Goal: Transaction & Acquisition: Obtain resource

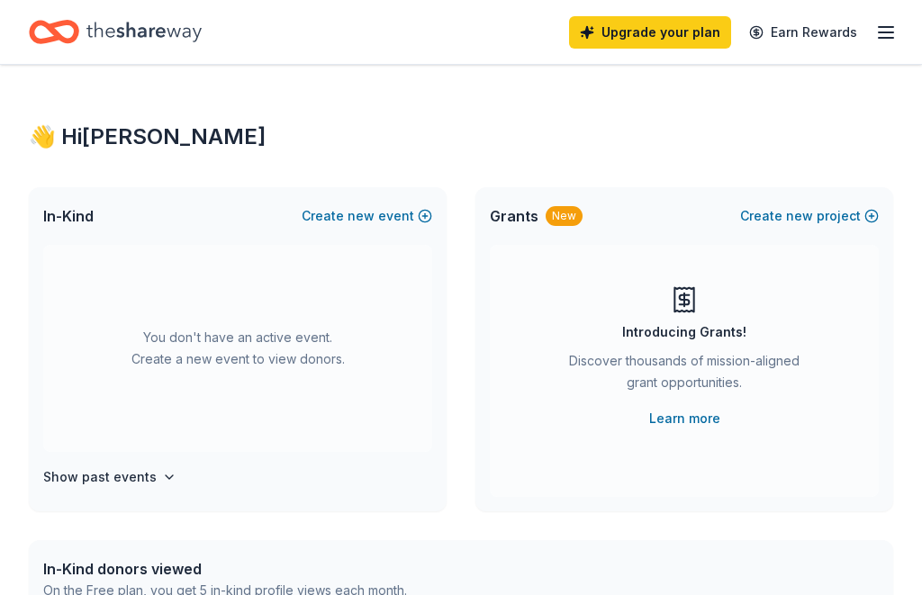
click at [886, 38] on line "button" at bounding box center [886, 38] width 14 height 0
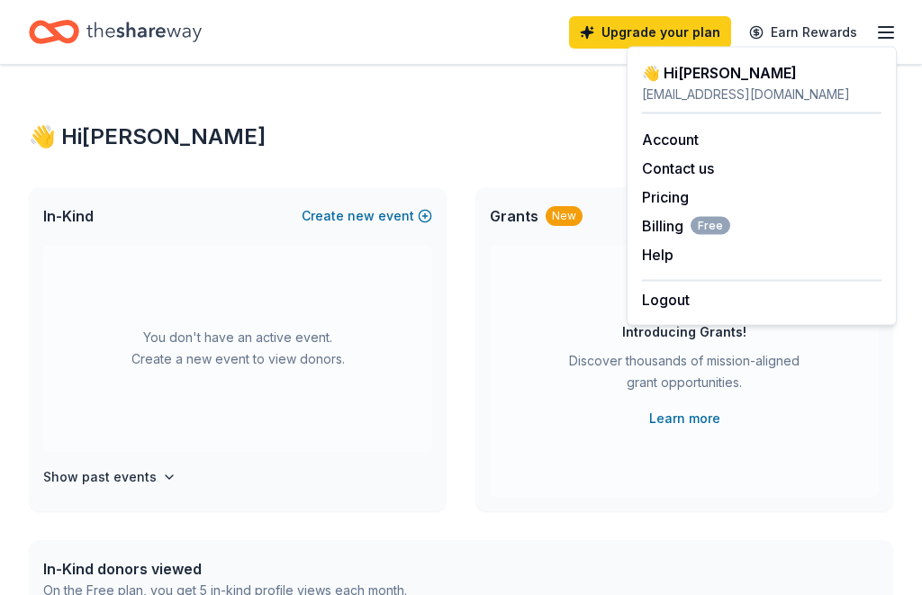
click at [59, 39] on icon "Home" at bounding box center [63, 32] width 28 height 18
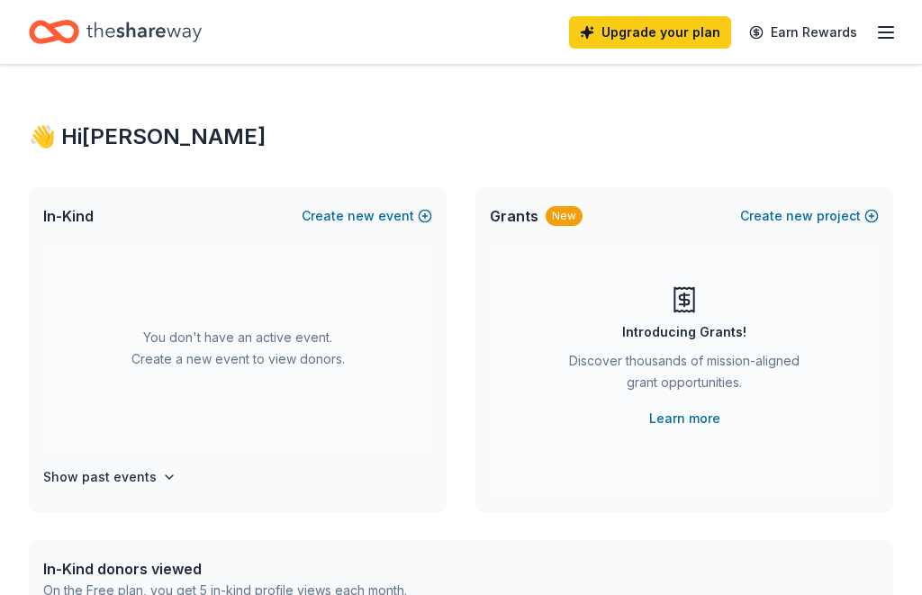
click at [129, 27] on icon "Home" at bounding box center [143, 32] width 115 height 20
click at [112, 41] on icon "Home" at bounding box center [143, 32] width 115 height 37
click at [73, 41] on icon "Home" at bounding box center [63, 32] width 28 height 18
click at [67, 50] on icon "Home" at bounding box center [54, 32] width 50 height 42
click at [499, 234] on div "Grants New Create new project" at bounding box center [685, 216] width 418 height 58
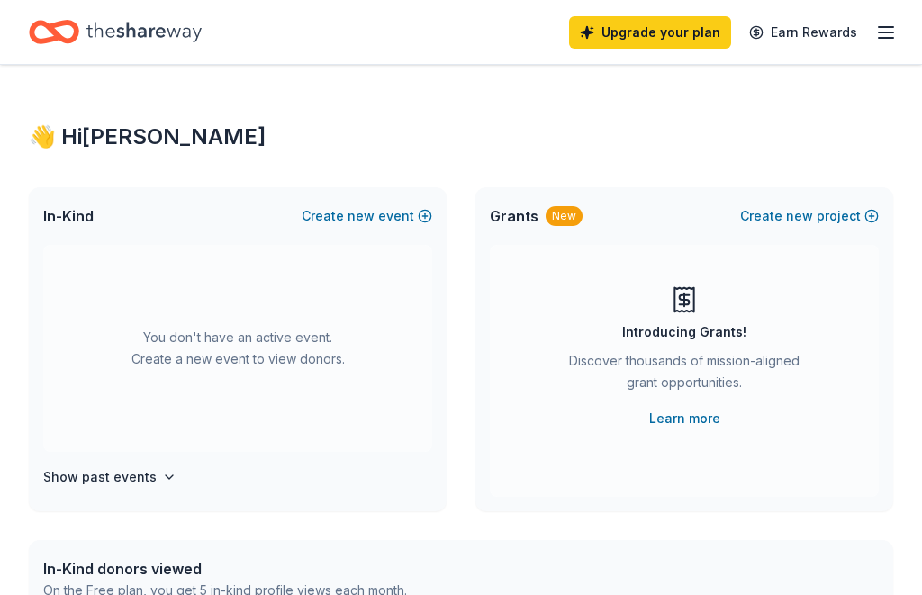
click at [539, 241] on div "Grants New Create new project" at bounding box center [685, 216] width 418 height 58
click at [657, 409] on link "Learn more" at bounding box center [684, 419] width 71 height 22
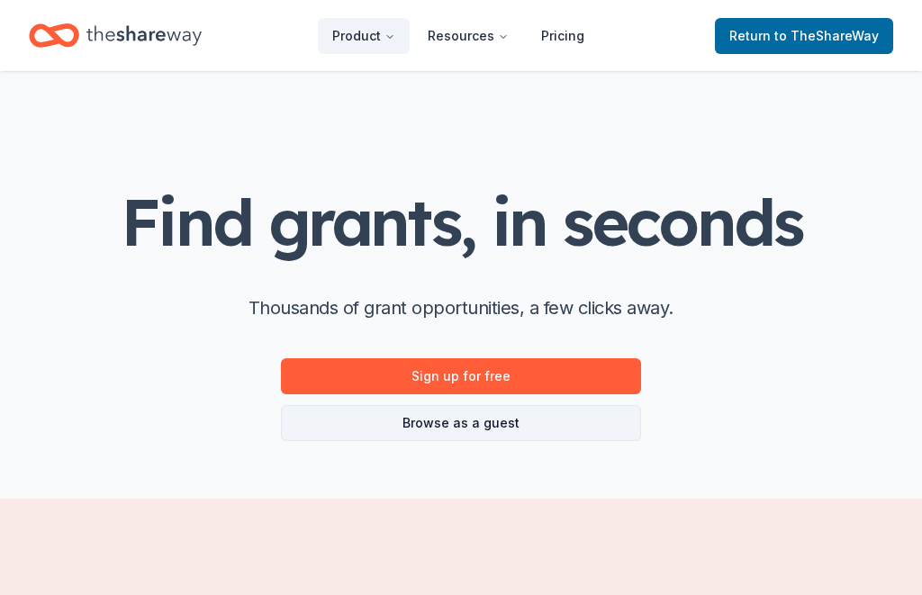
click at [363, 428] on link "Browse as a guest" at bounding box center [461, 423] width 360 height 36
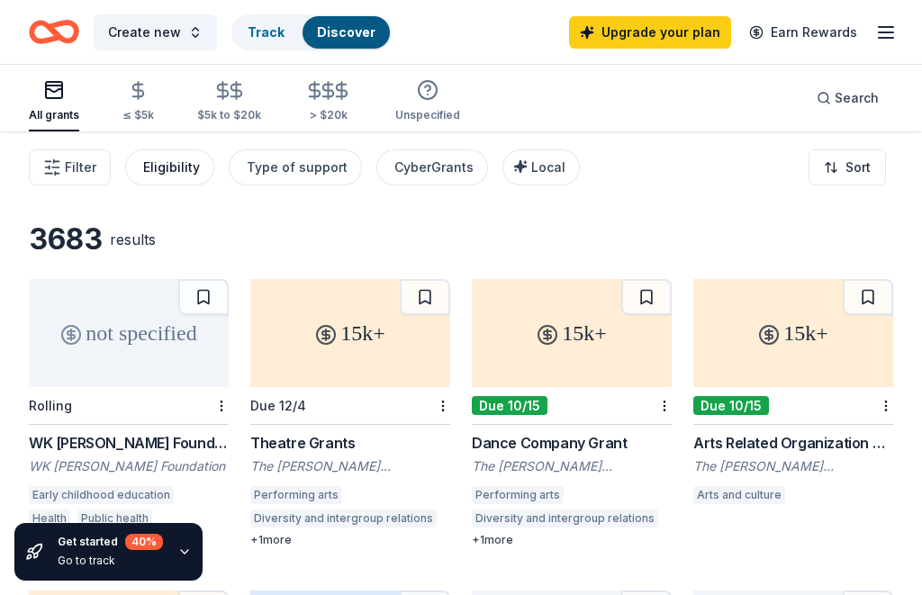
click at [154, 168] on div "Eligibility" at bounding box center [171, 168] width 57 height 22
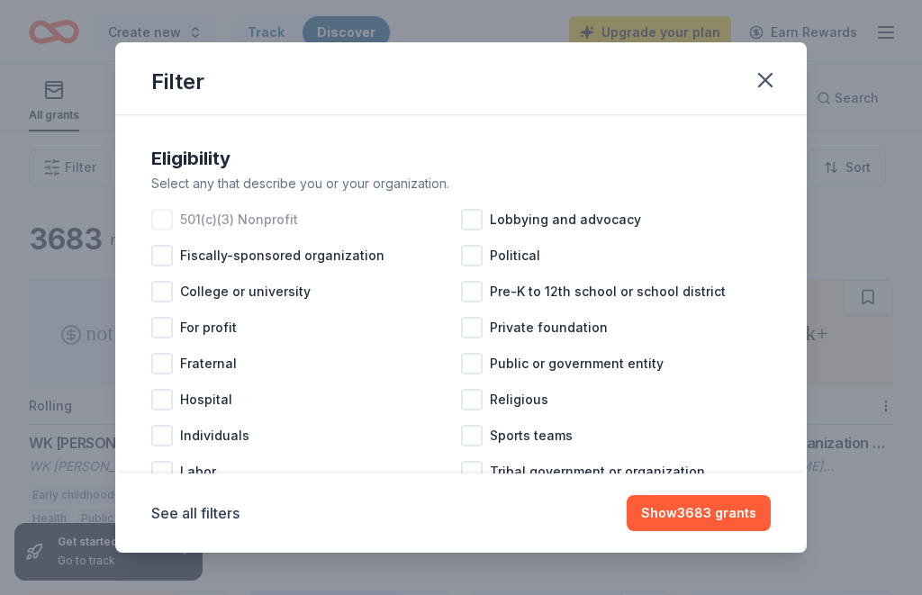
click at [152, 214] on div at bounding box center [162, 220] width 22 height 22
click at [468, 302] on div at bounding box center [472, 292] width 22 height 22
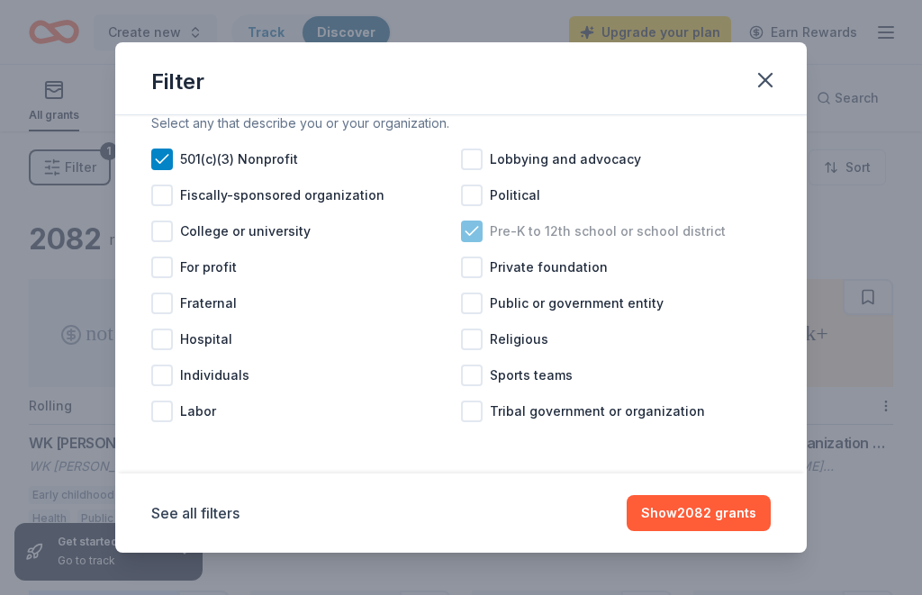
scroll to position [60, 0]
click at [469, 340] on div at bounding box center [472, 340] width 22 height 22
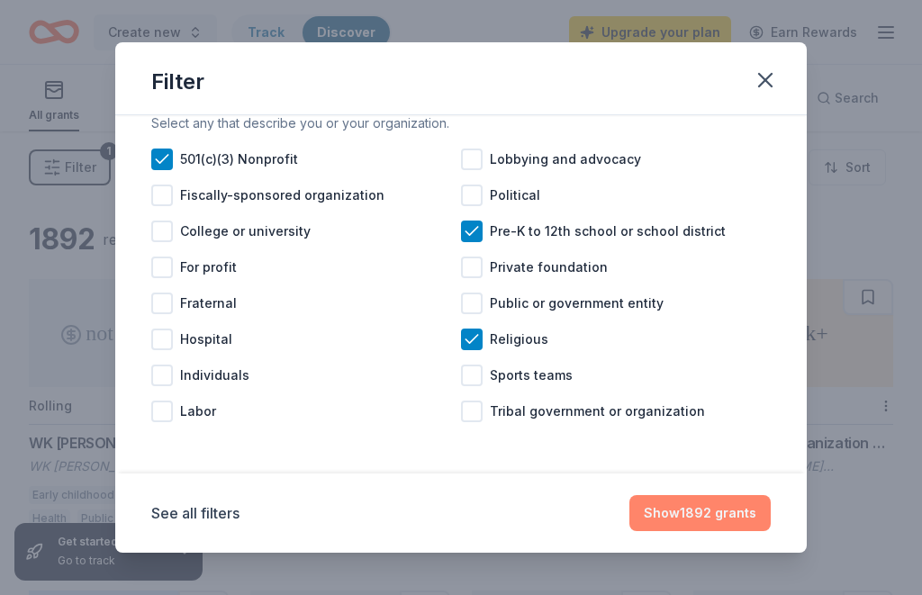
click at [709, 509] on button "Show 1892 grants" at bounding box center [700, 513] width 141 height 36
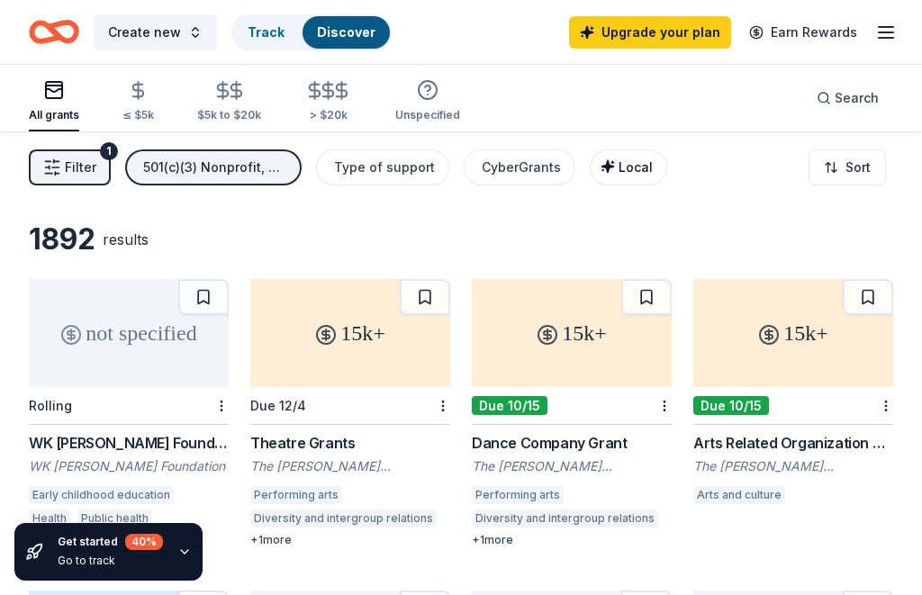
click at [626, 163] on span "Local" at bounding box center [636, 166] width 34 height 15
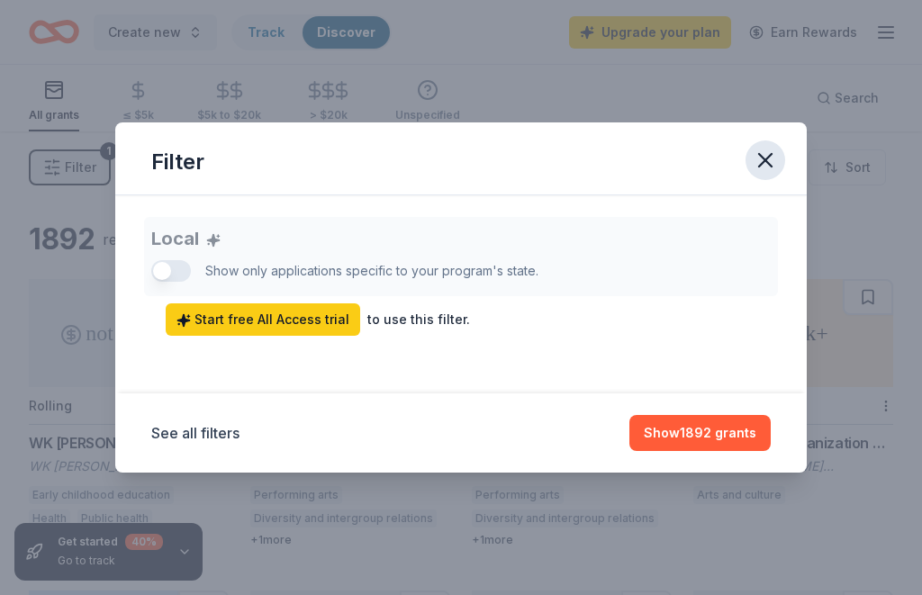
click at [777, 167] on icon "button" at bounding box center [765, 160] width 25 height 25
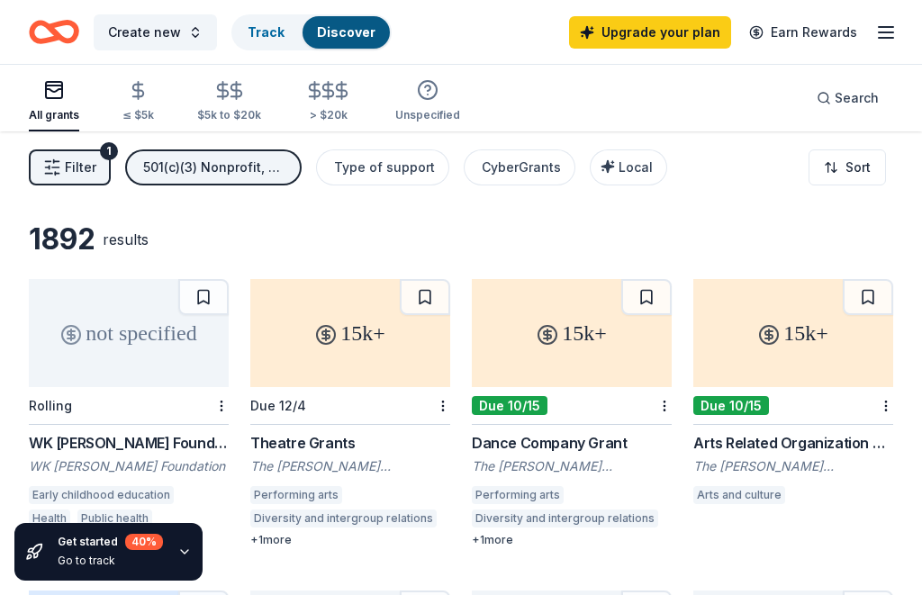
click at [331, 446] on div "Theatre Grants" at bounding box center [350, 443] width 200 height 22
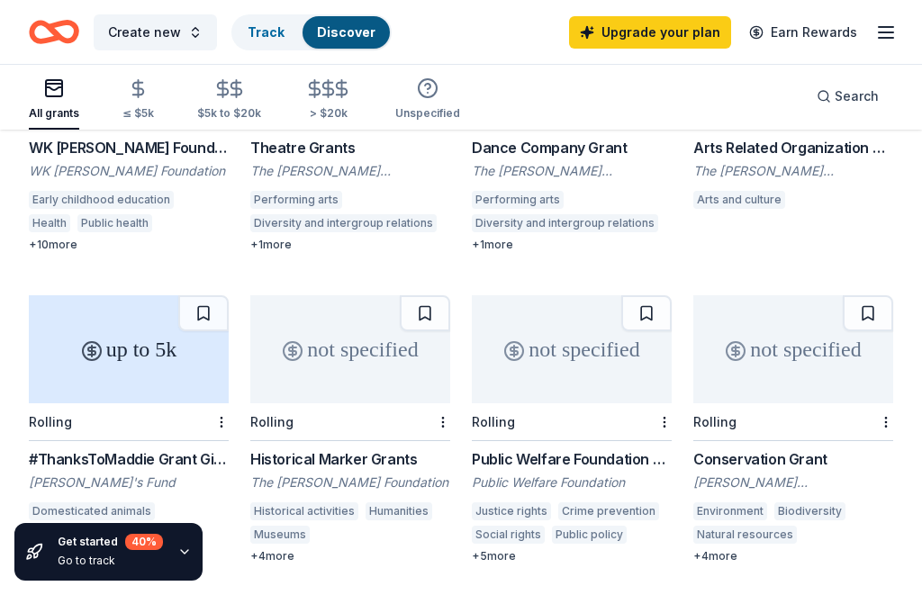
scroll to position [336, 0]
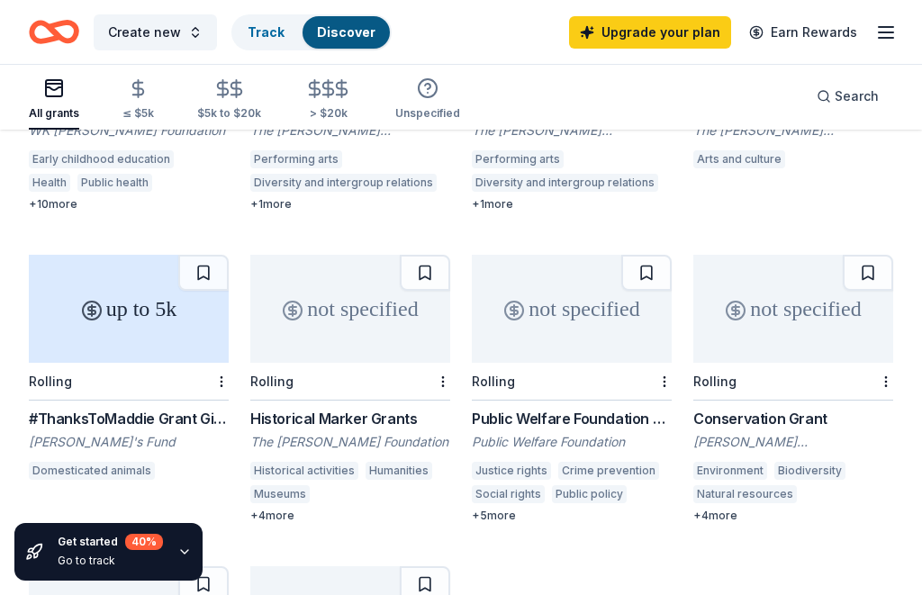
click at [60, 332] on div "up to 5k" at bounding box center [129, 309] width 200 height 108
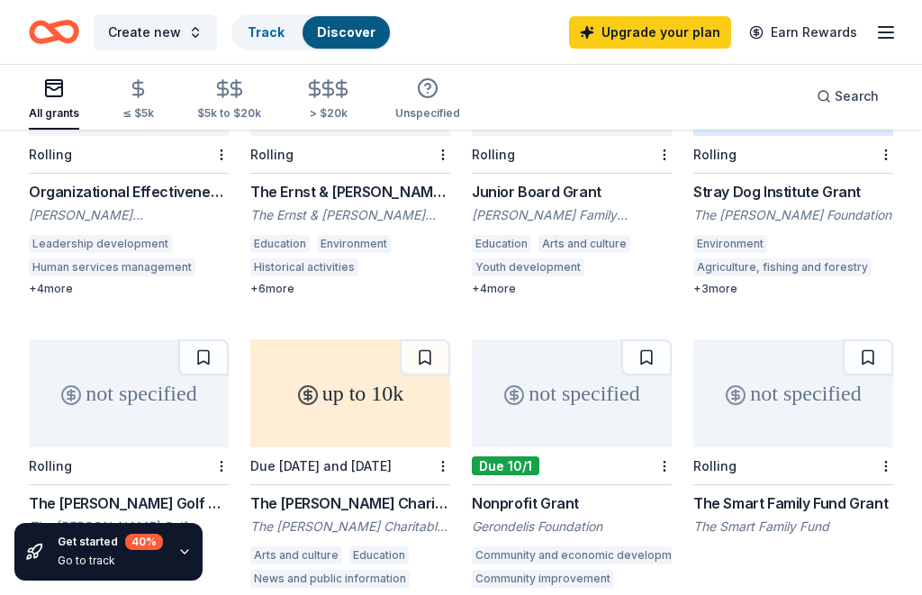
scroll to position [879, 0]
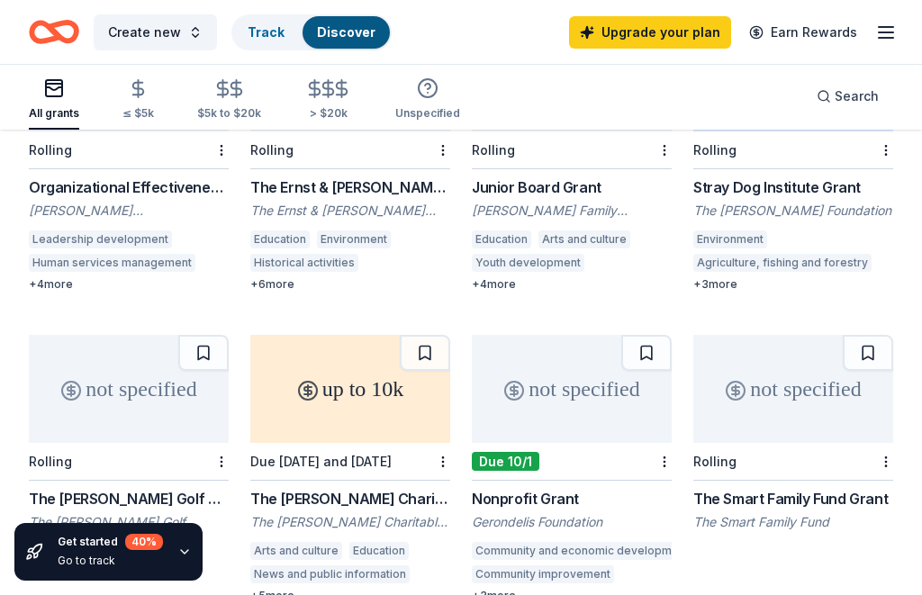
click at [515, 488] on div "Nonprofit Grant" at bounding box center [572, 499] width 200 height 22
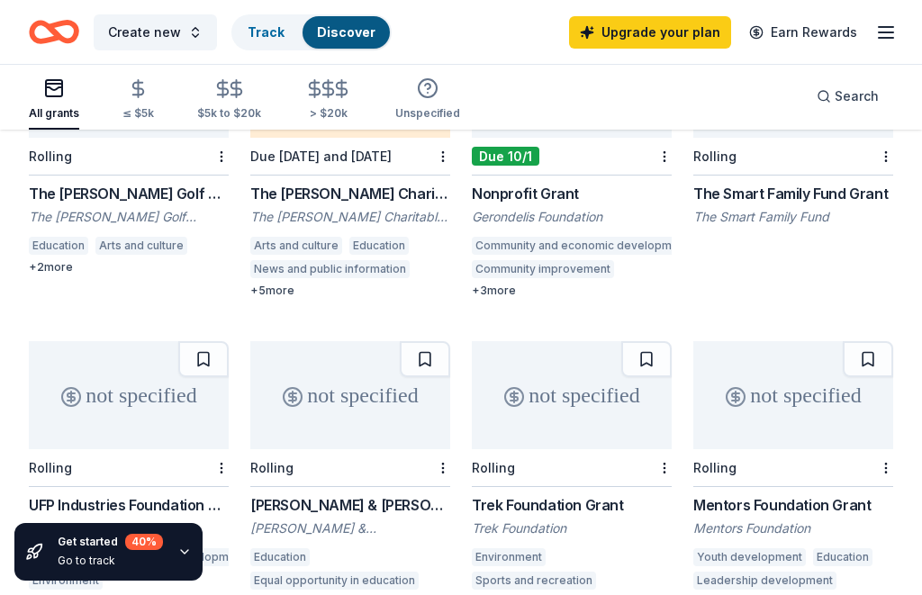
scroll to position [1208, 0]
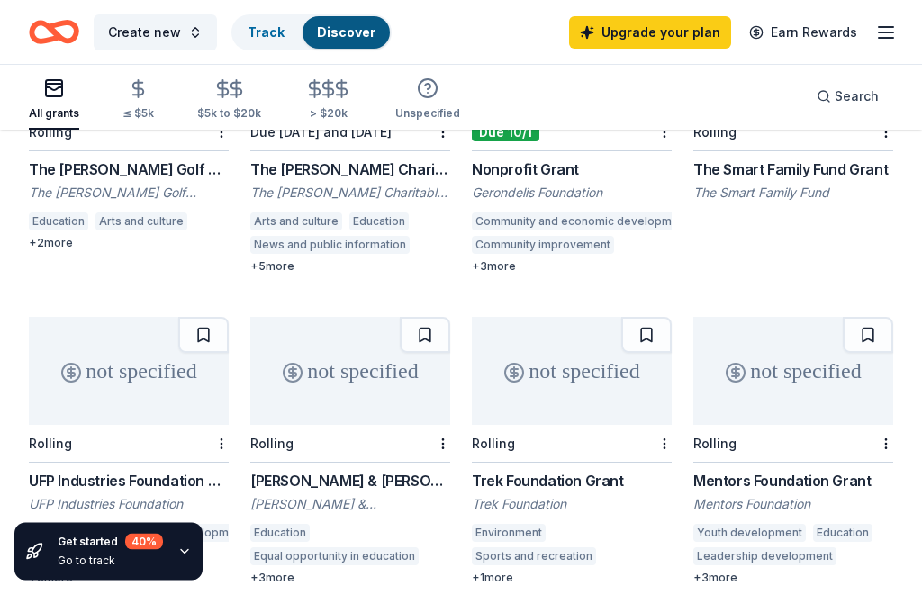
click at [764, 471] on div "Mentors Foundation Grant" at bounding box center [794, 482] width 200 height 22
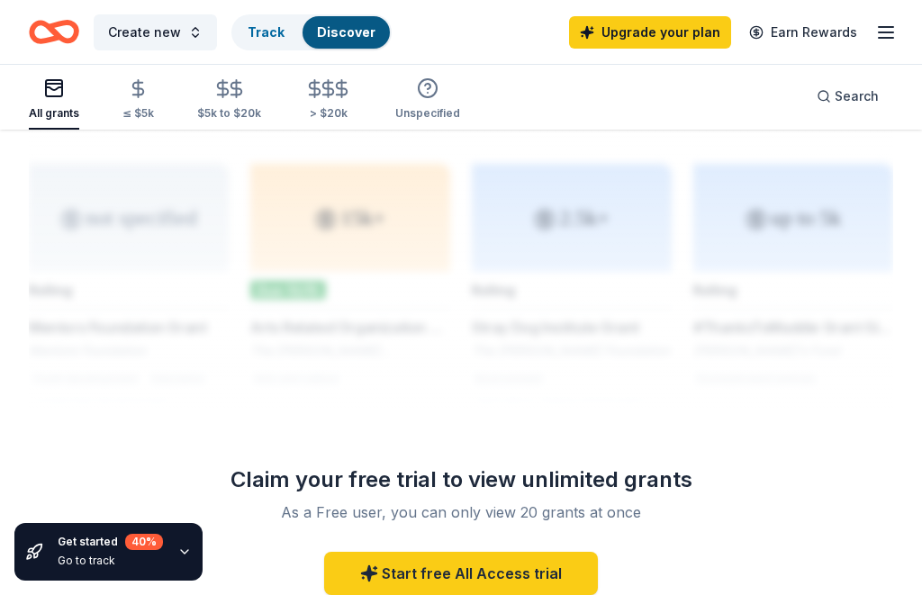
scroll to position [1848, 0]
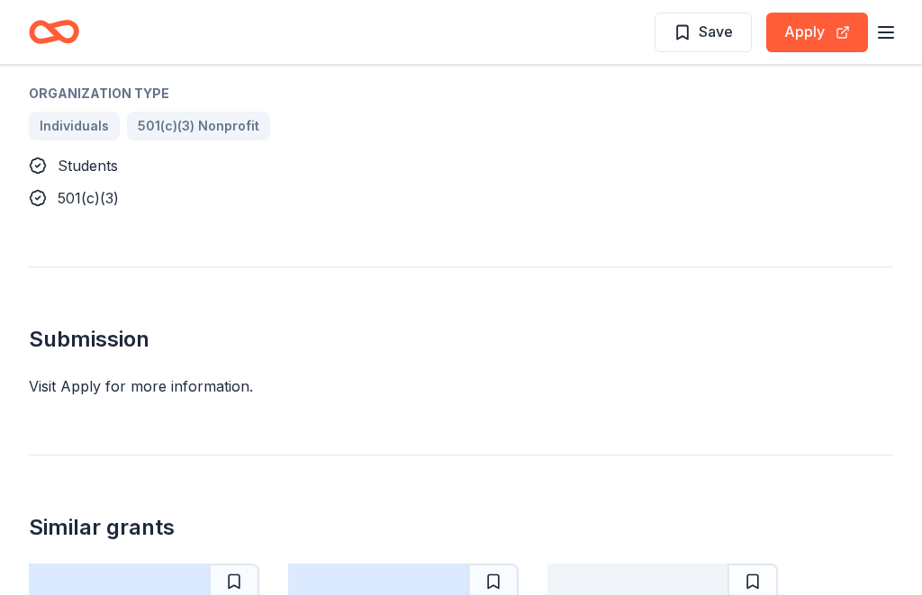
scroll to position [1262, 0]
click at [73, 374] on div "Submission Visit Apply for more information." at bounding box center [461, 333] width 865 height 131
click at [815, 41] on button "Apply" at bounding box center [818, 33] width 102 height 40
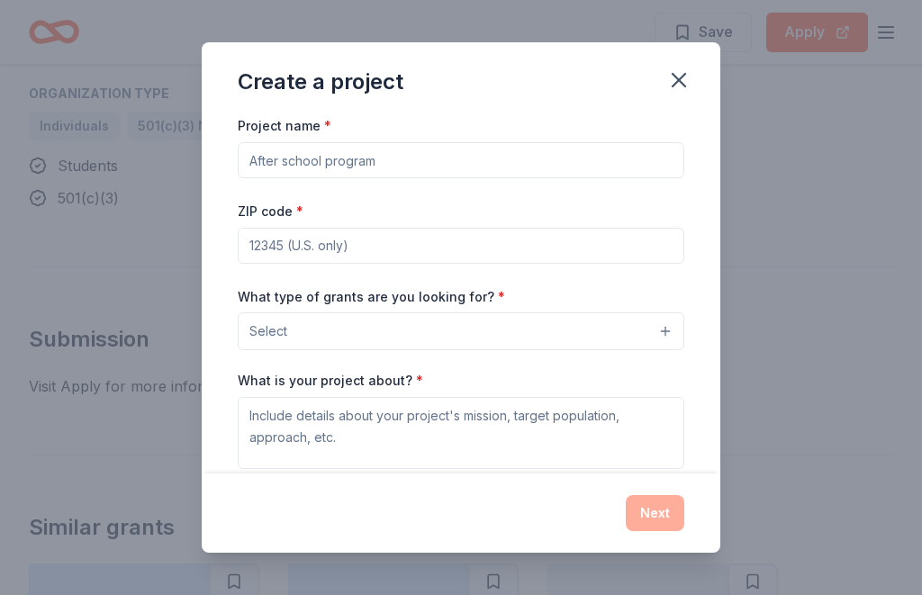
click at [650, 328] on button "Select" at bounding box center [461, 332] width 447 height 38
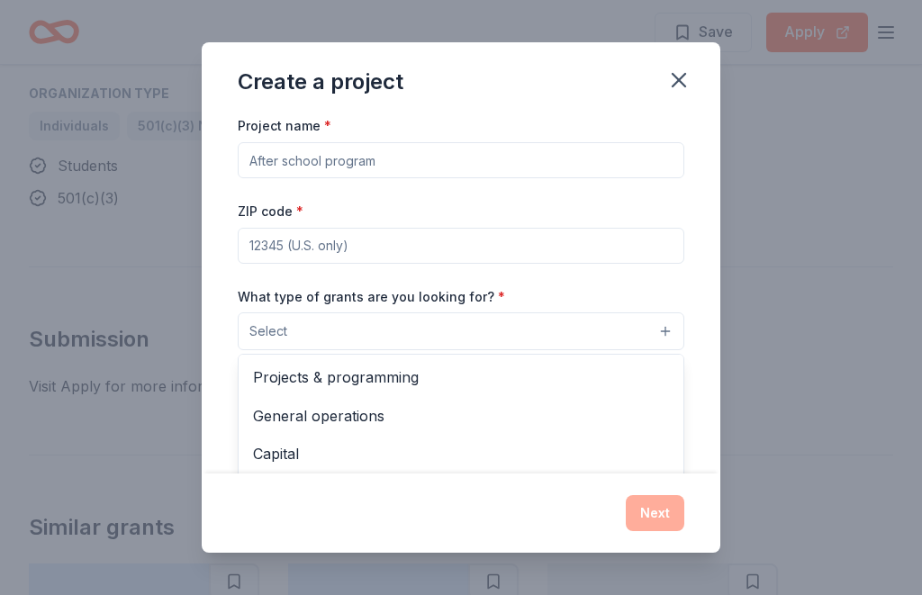
scroll to position [0, 0]
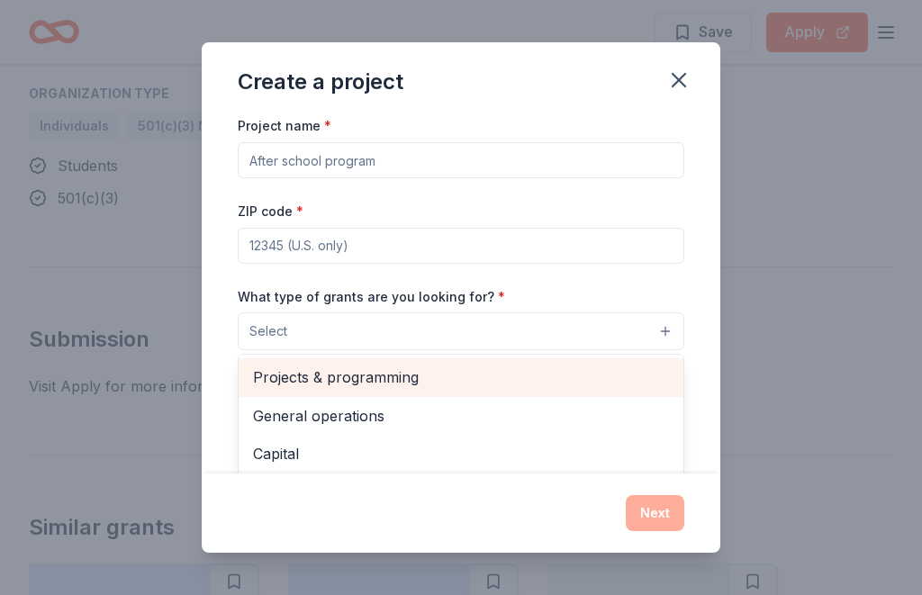
click at [432, 384] on span "Projects & programming" at bounding box center [461, 377] width 416 height 23
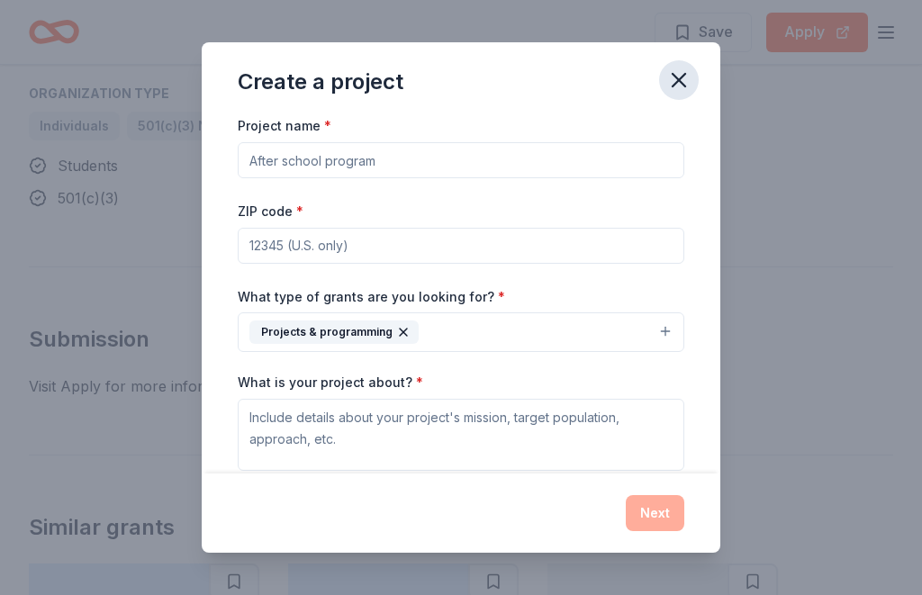
click at [685, 82] on icon "button" at bounding box center [679, 80] width 25 height 25
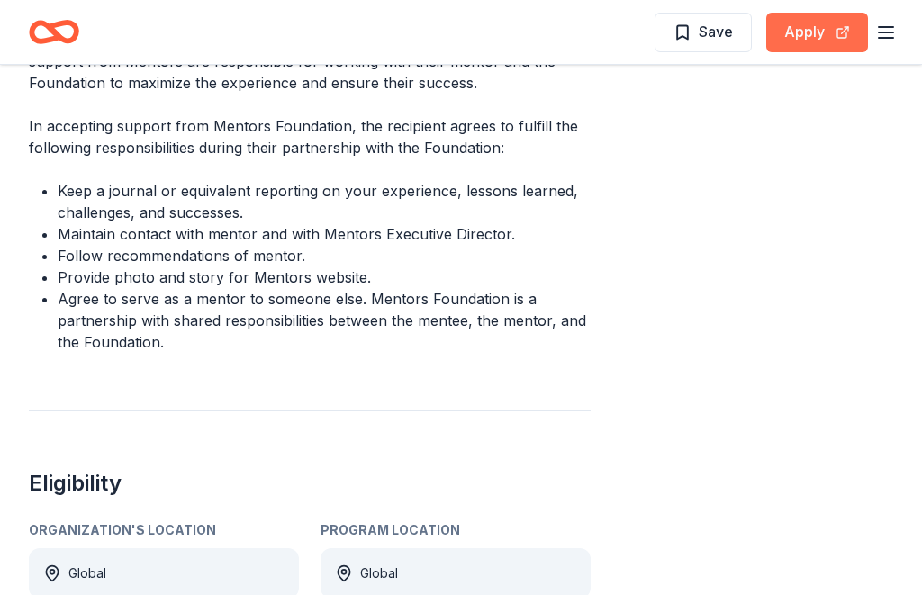
click at [825, 30] on button "Apply" at bounding box center [818, 33] width 102 height 40
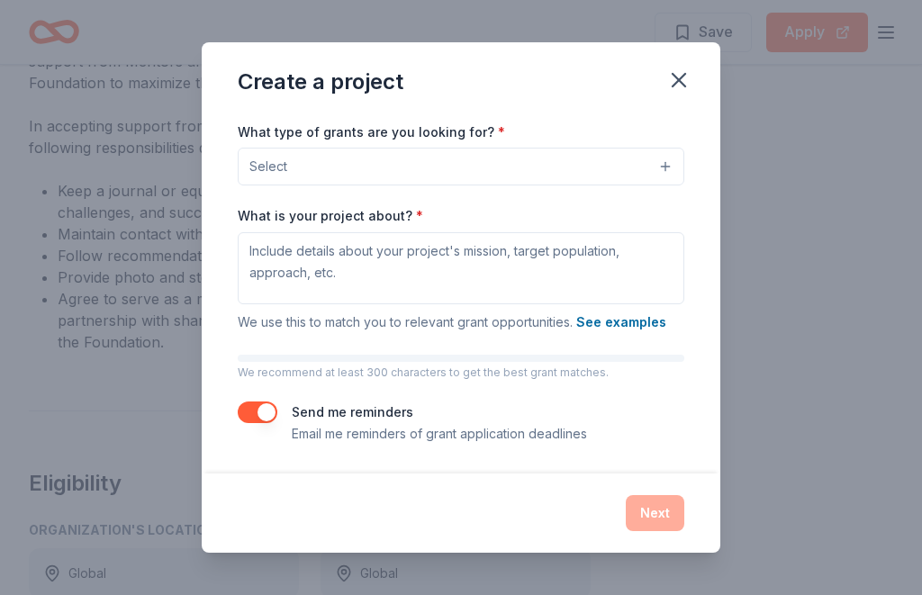
scroll to position [166, 0]
click at [632, 315] on button "See examples" at bounding box center [622, 323] width 90 height 22
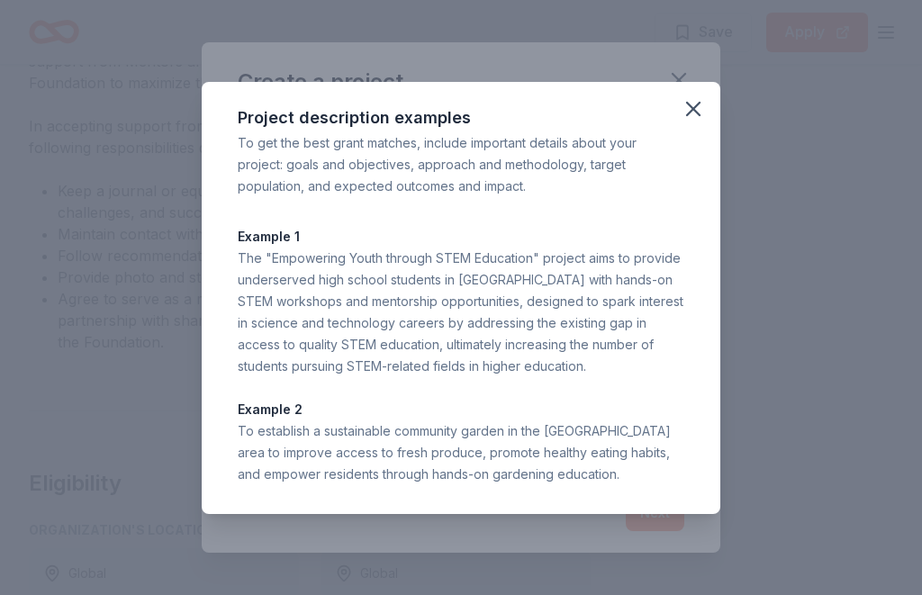
click at [707, 93] on span at bounding box center [694, 109] width 40 height 40
click at [703, 115] on icon "button" at bounding box center [693, 108] width 25 height 25
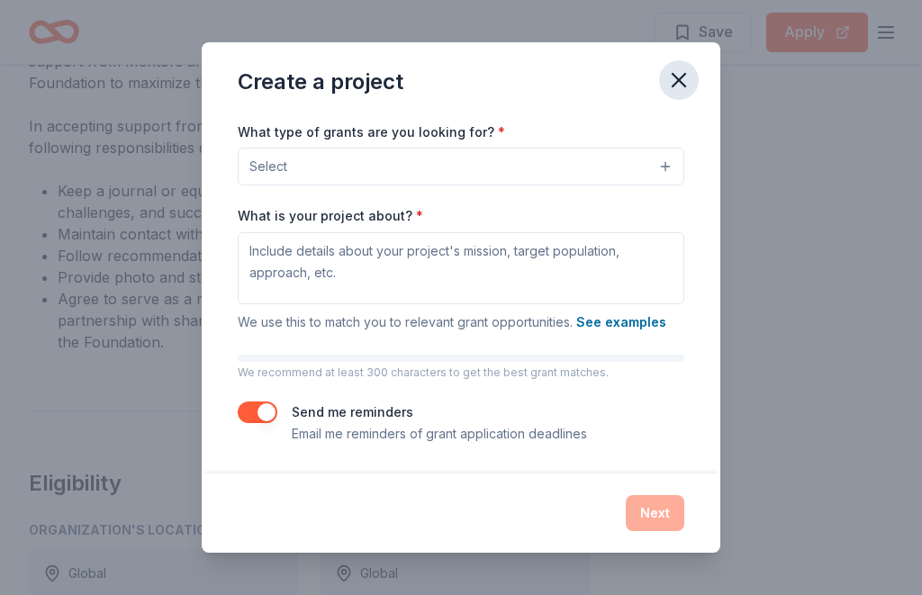
click at [676, 82] on icon "button" at bounding box center [679, 80] width 25 height 25
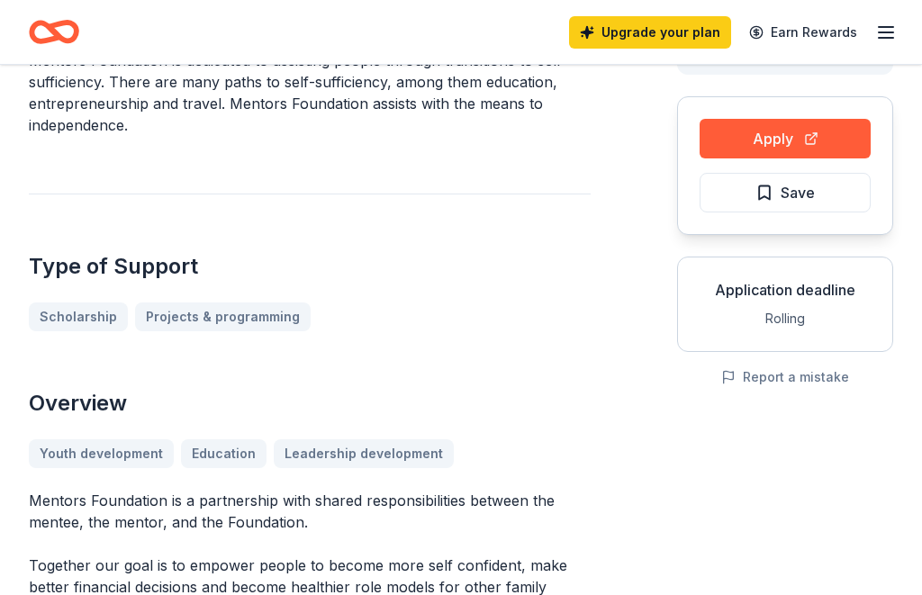
scroll to position [0, 0]
